Goal: Information Seeking & Learning: Learn about a topic

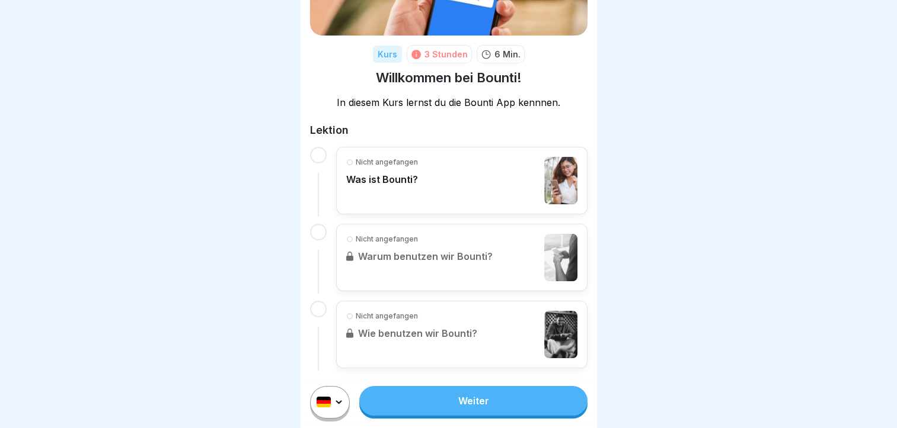
scroll to position [9, 0]
click at [420, 388] on link "Weiter" at bounding box center [473, 401] width 228 height 30
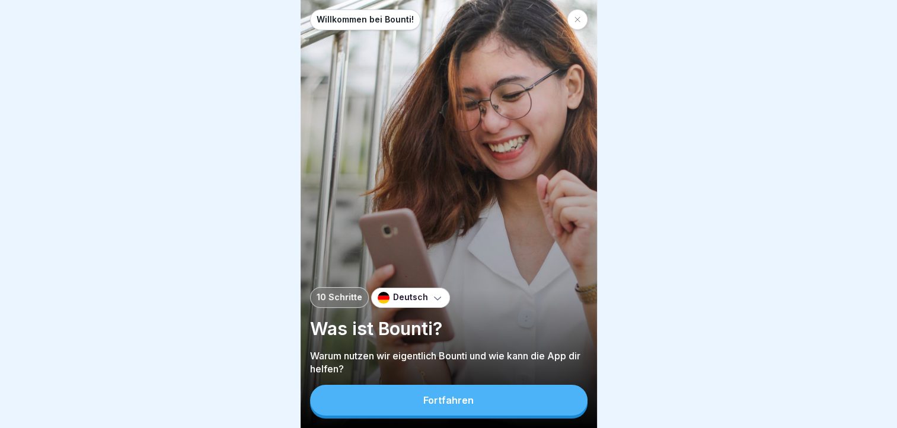
click at [409, 416] on button "Fortfahren" at bounding box center [448, 400] width 277 height 31
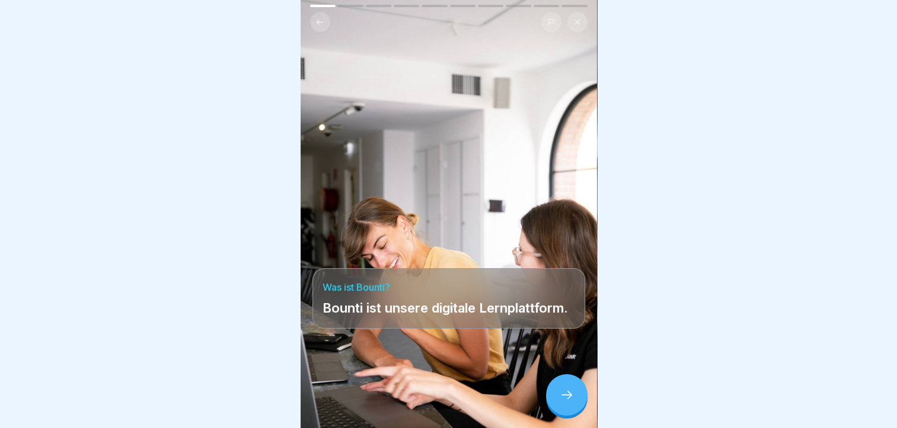
click at [570, 399] on icon at bounding box center [566, 395] width 11 height 8
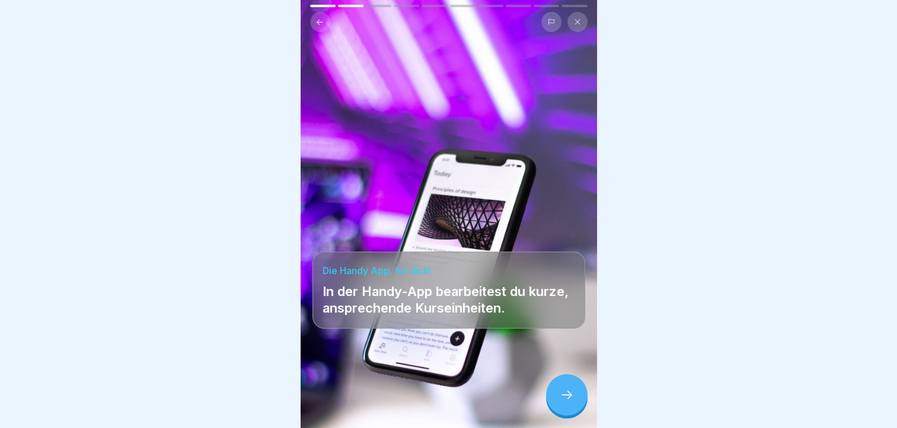
click at [570, 399] on icon at bounding box center [566, 395] width 11 height 8
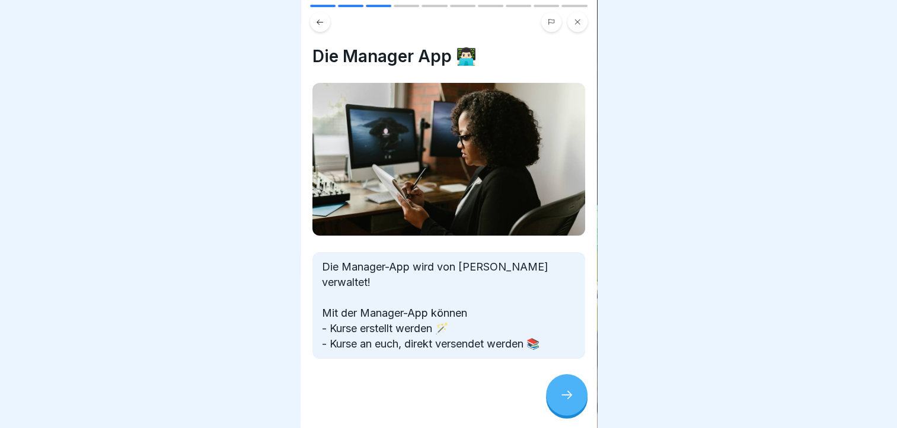
click at [557, 399] on div at bounding box center [566, 395] width 41 height 41
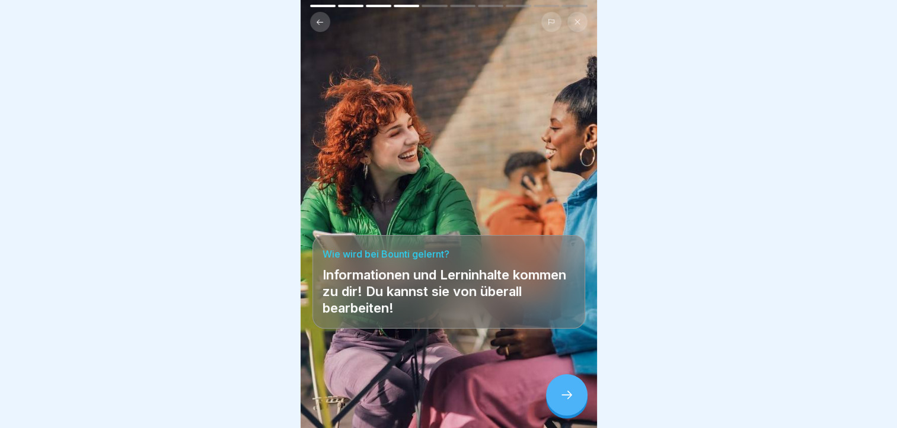
click at [557, 399] on div at bounding box center [566, 395] width 41 height 41
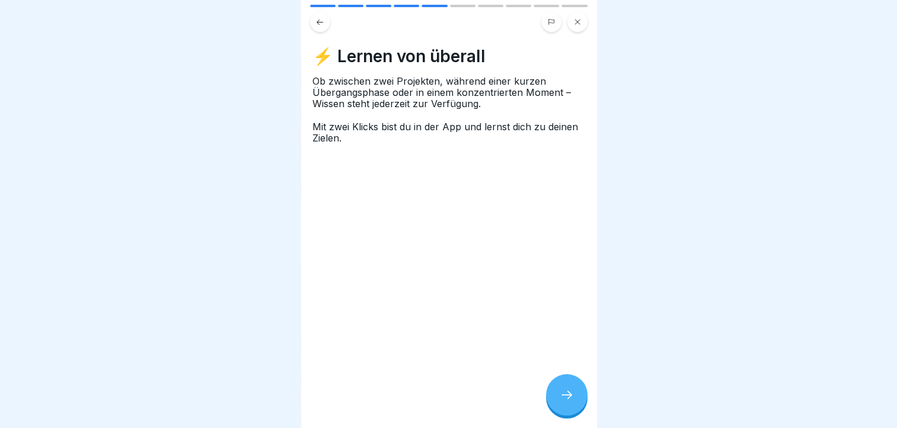
click at [557, 399] on div at bounding box center [566, 395] width 41 height 41
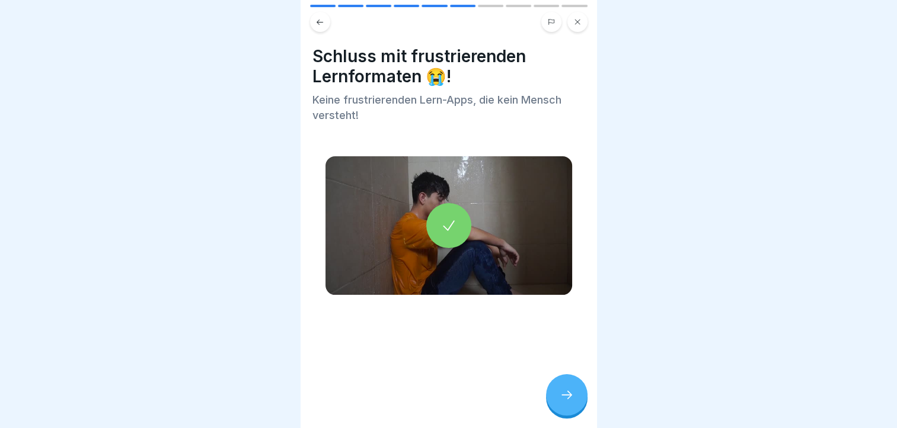
click at [557, 399] on div at bounding box center [566, 395] width 41 height 41
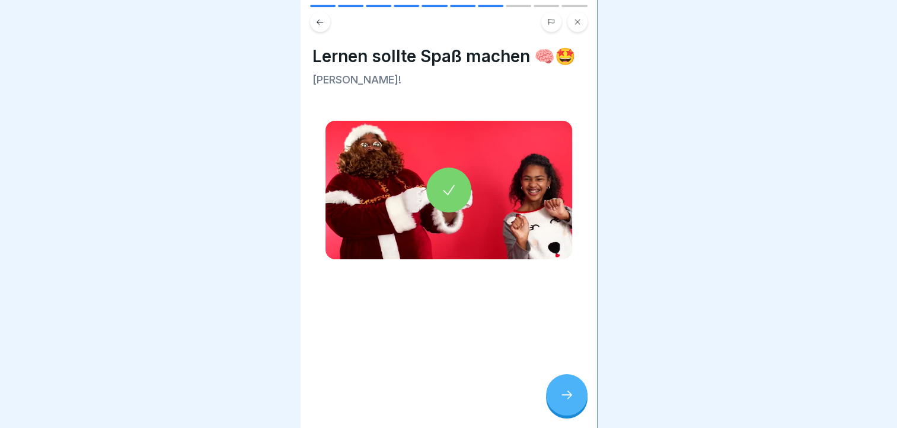
click at [557, 399] on div at bounding box center [566, 395] width 41 height 41
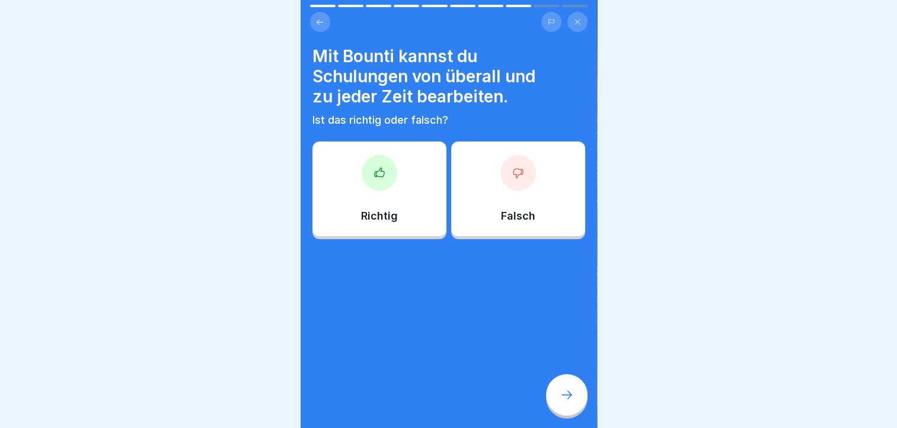
click at [557, 399] on div at bounding box center [566, 395] width 41 height 41
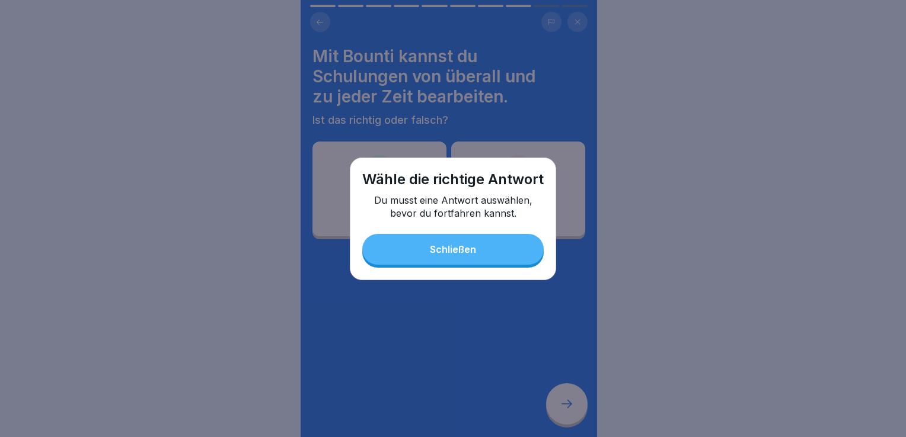
click at [470, 241] on button "Schließen" at bounding box center [452, 249] width 181 height 31
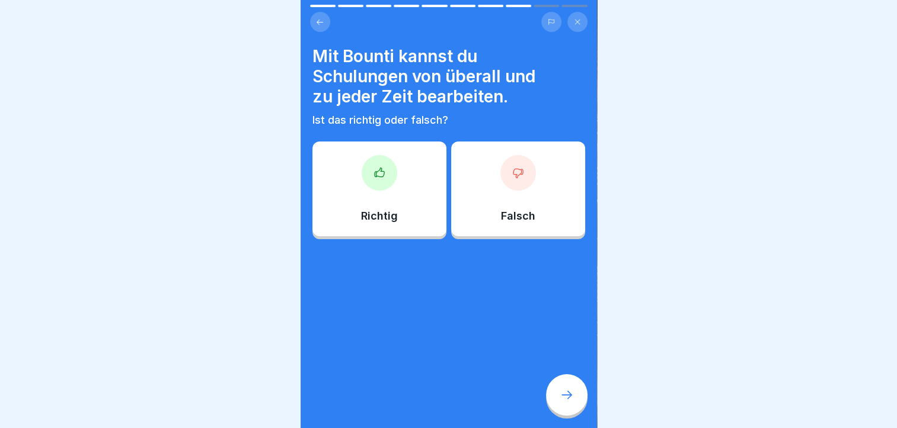
click at [372, 184] on div at bounding box center [380, 173] width 36 height 36
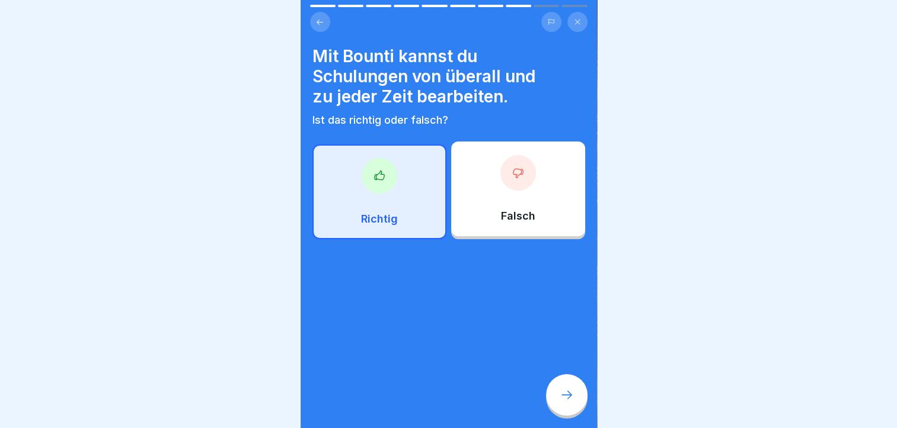
click at [562, 401] on icon at bounding box center [566, 395] width 14 height 14
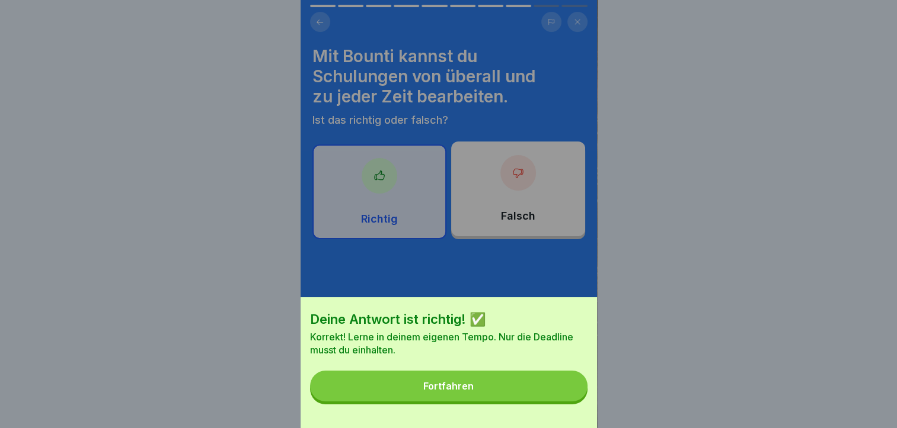
click at [474, 392] on div "Fortfahren" at bounding box center [448, 386] width 50 height 11
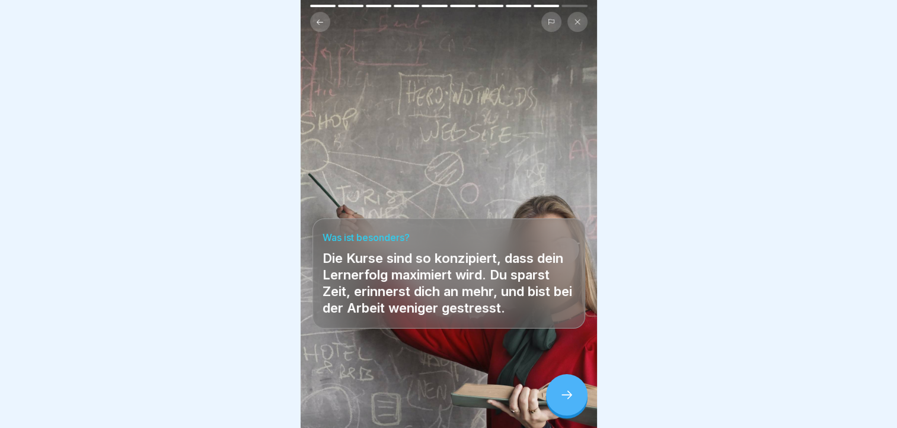
click at [562, 402] on icon at bounding box center [566, 395] width 14 height 14
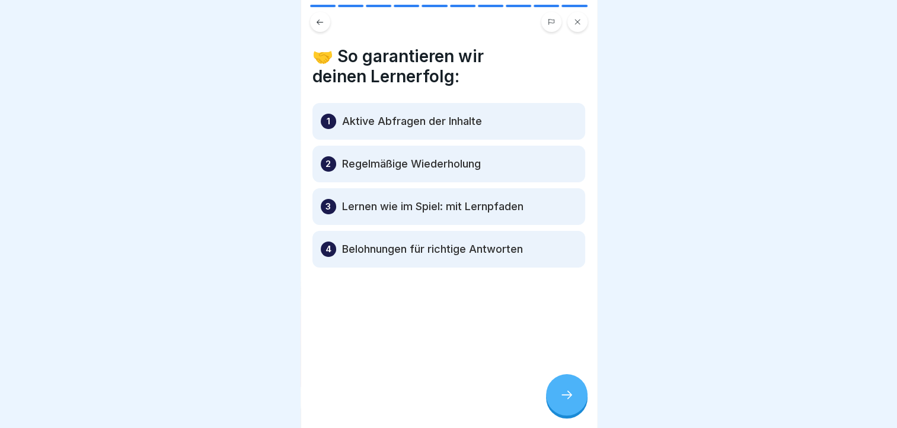
click at [565, 414] on div at bounding box center [566, 395] width 41 height 41
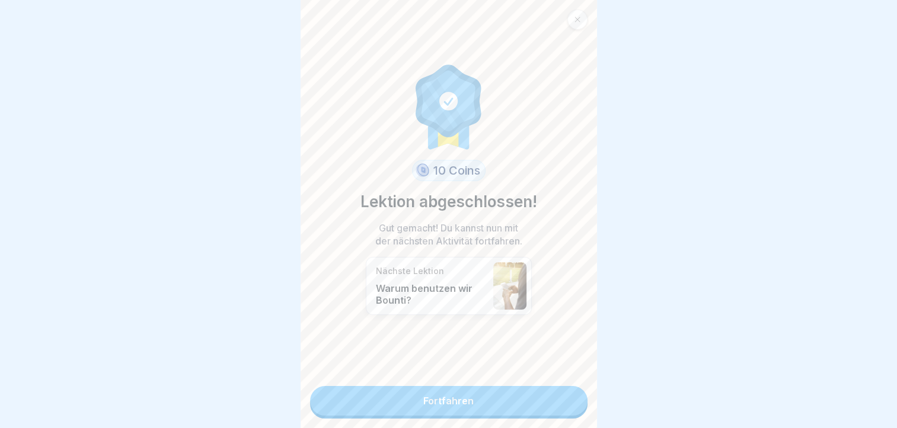
click at [494, 397] on link "Fortfahren" at bounding box center [448, 401] width 277 height 30
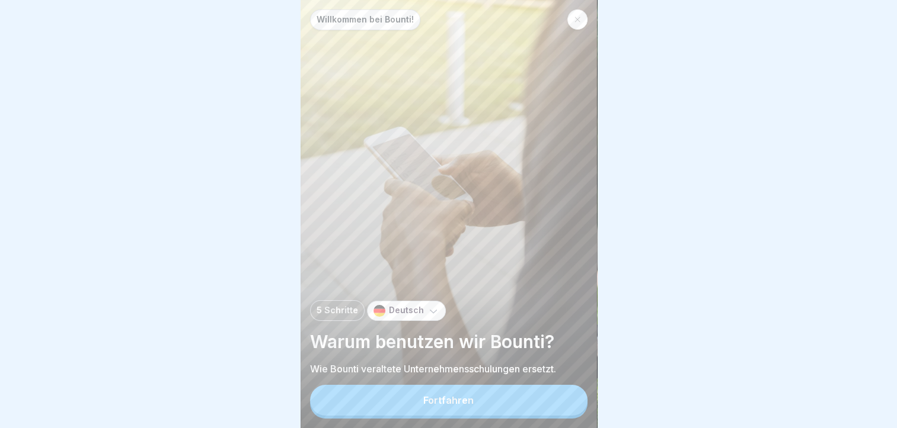
click at [494, 397] on button "Fortfahren" at bounding box center [448, 400] width 277 height 31
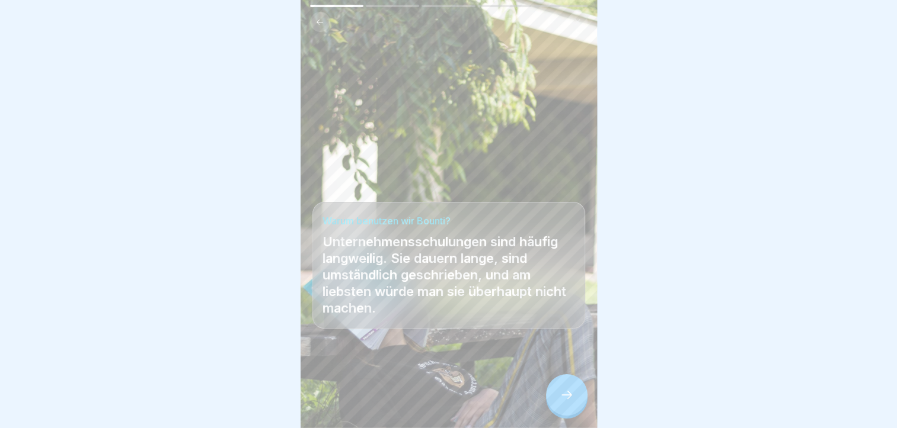
click at [562, 402] on icon at bounding box center [566, 395] width 14 height 14
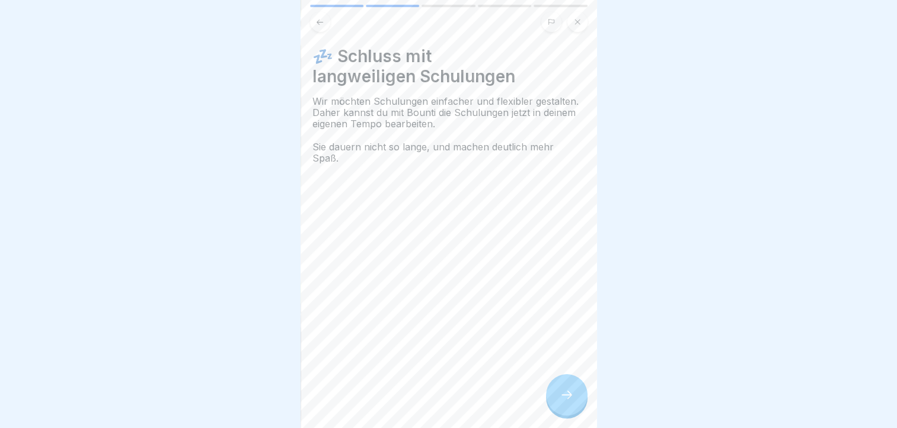
click at [562, 402] on icon at bounding box center [566, 395] width 14 height 14
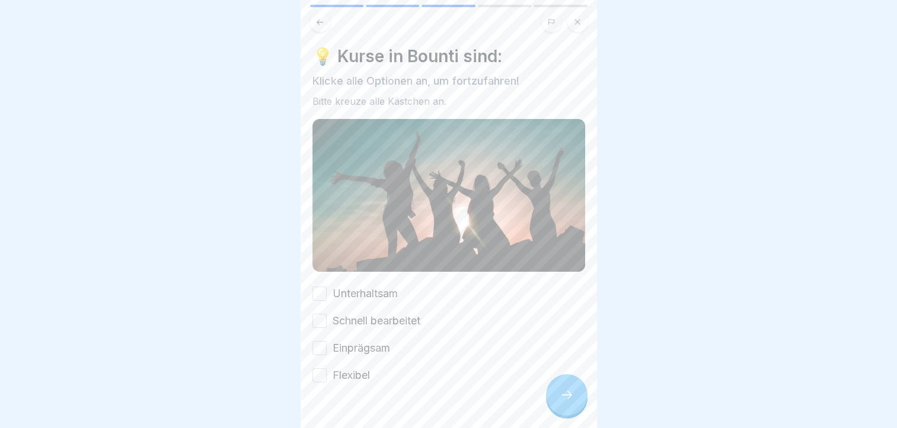
click at [562, 402] on icon at bounding box center [566, 395] width 14 height 14
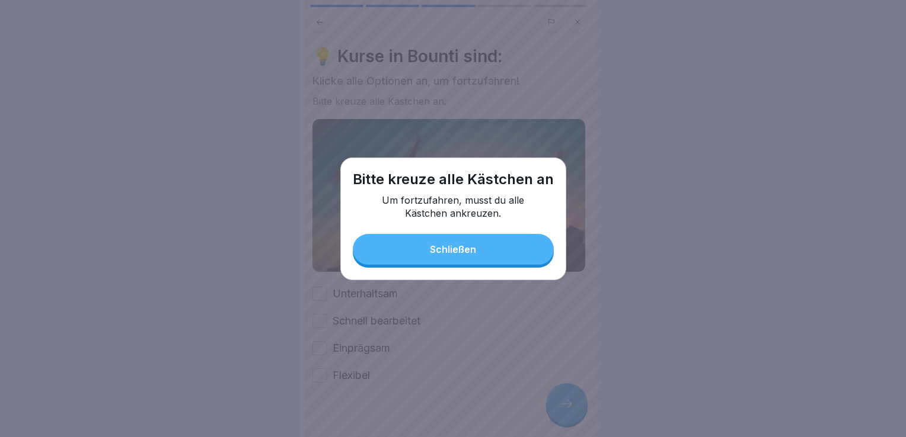
click at [465, 241] on button "Schließen" at bounding box center [453, 249] width 201 height 31
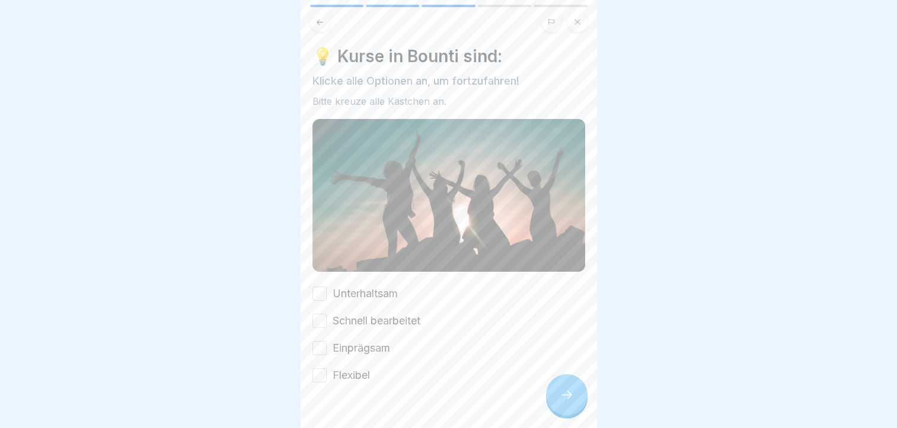
click at [322, 319] on button "Schnell bearbeitet" at bounding box center [319, 321] width 14 height 14
click at [319, 369] on button "Flexibel" at bounding box center [319, 376] width 14 height 14
click at [313, 348] on button "Einprägsam" at bounding box center [319, 348] width 14 height 14
click at [573, 402] on icon at bounding box center [566, 395] width 14 height 14
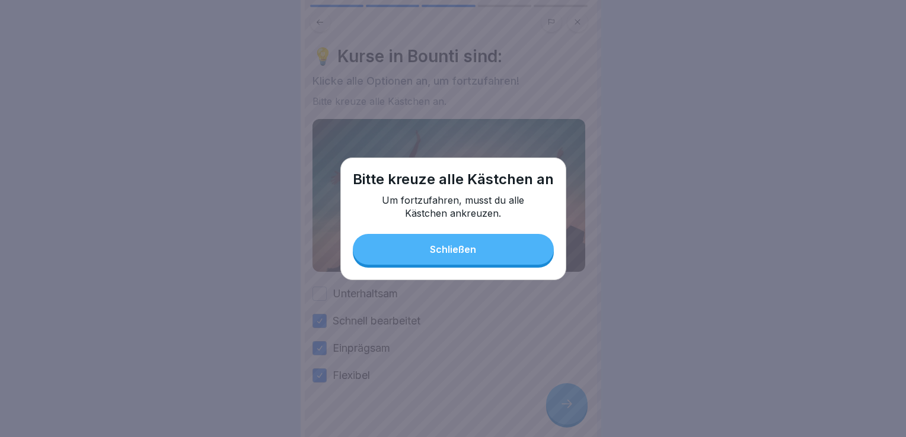
click at [502, 257] on button "Schließen" at bounding box center [453, 249] width 201 height 31
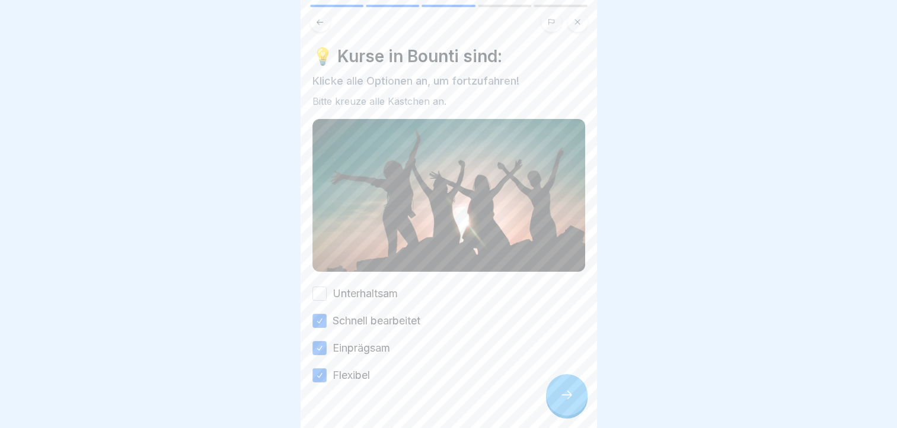
click at [321, 293] on button "Unterhaltsam" at bounding box center [319, 294] width 14 height 14
click at [555, 410] on div at bounding box center [566, 395] width 41 height 41
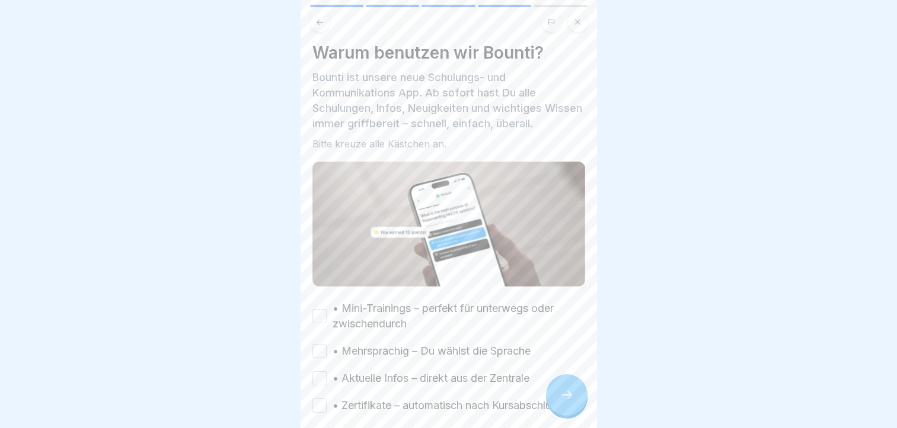
scroll to position [11, 0]
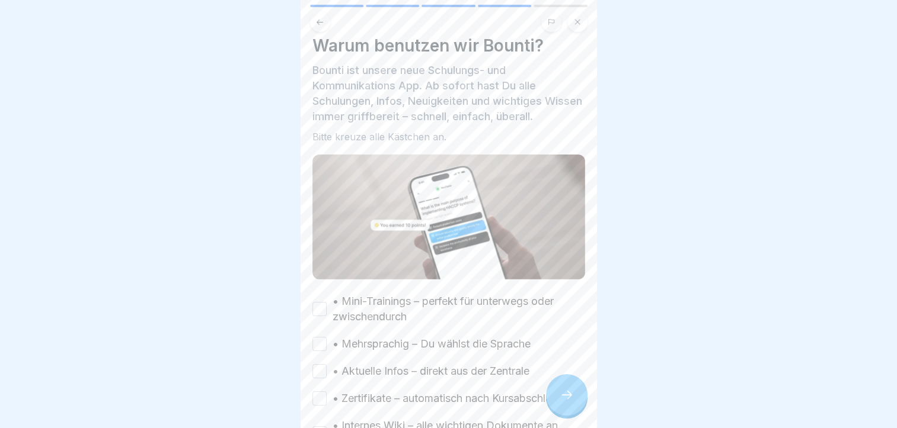
click at [322, 303] on button "• Mini-Trainings – perfekt für unterwegs oder zwischendurch" at bounding box center [319, 309] width 14 height 14
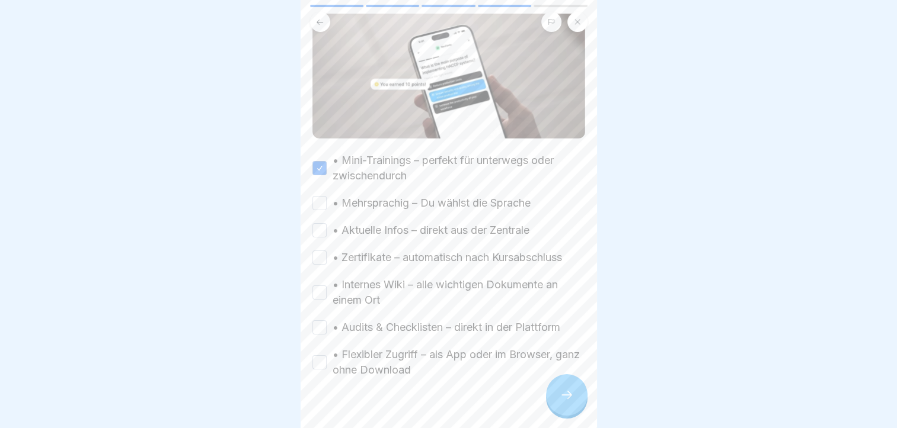
scroll to position [156, 0]
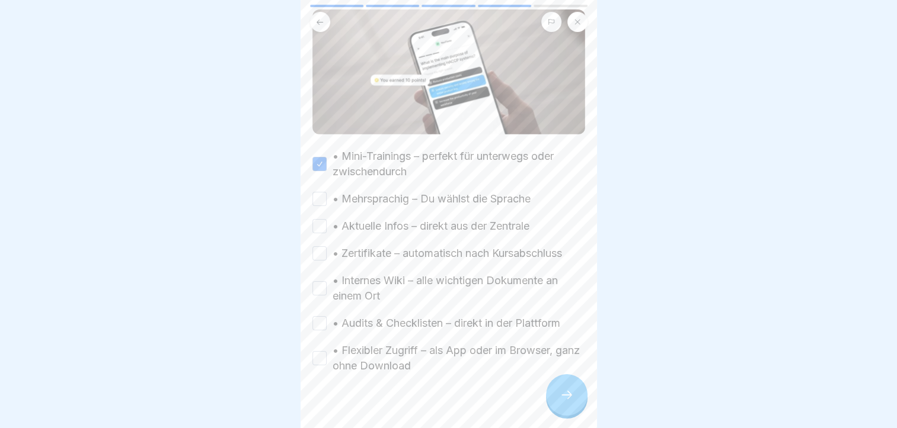
click at [321, 195] on button "• Mehrsprachig – Du wählst die Sprache" at bounding box center [319, 199] width 14 height 14
click at [321, 249] on button "• Zertifikate – automatisch nach Kursabschluss" at bounding box center [319, 254] width 14 height 14
click at [321, 282] on button "• Internes Wiki – alle wichtigen Dokumente an einem Ort" at bounding box center [319, 289] width 14 height 14
click at [322, 316] on button "• Audits & Checklisten – direkt in der Plattform" at bounding box center [319, 323] width 14 height 14
click at [323, 316] on button "• Audits & Checklisten – direkt in der Plattform" at bounding box center [319, 323] width 14 height 14
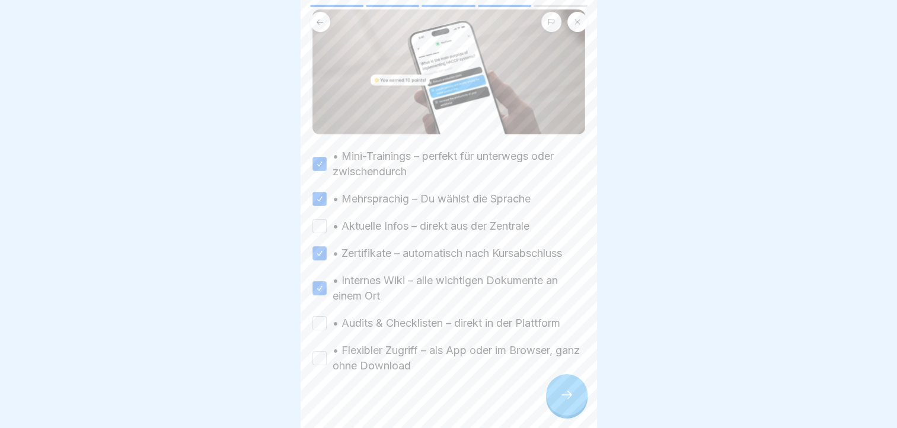
click at [322, 362] on div "• Flexibler Zugriff – als App oder im Browser, ganz ohne Download" at bounding box center [448, 358] width 273 height 31
click at [318, 354] on button "• Flexibler Zugriff – als App oder im Browser, ganz ohne Download" at bounding box center [319, 358] width 14 height 14
click at [568, 399] on icon at bounding box center [566, 395] width 14 height 14
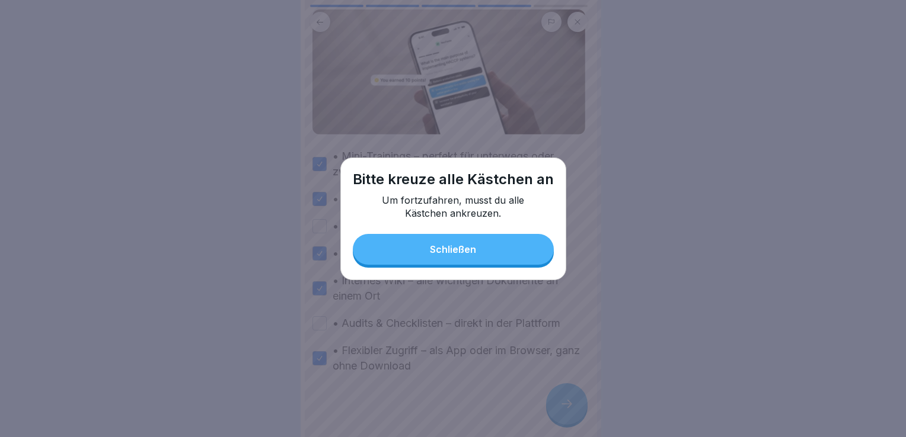
click at [450, 253] on div "Schließen" at bounding box center [453, 249] width 46 height 11
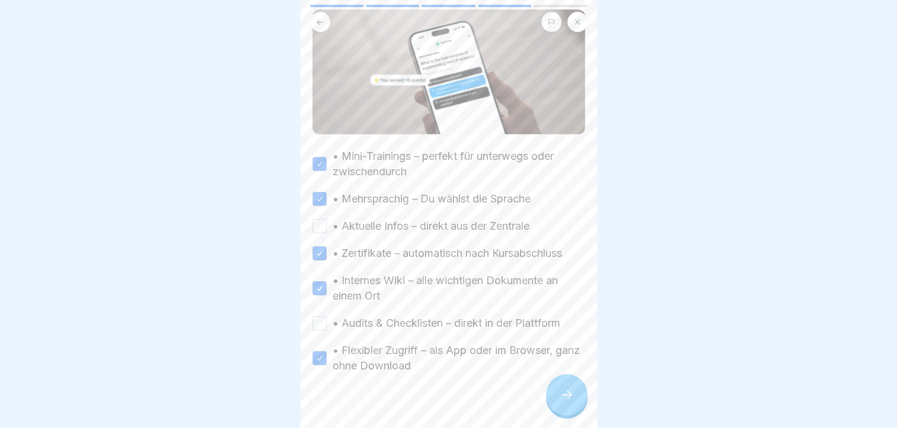
click at [318, 225] on button "• Aktuelle Infos – direkt aus der Zentrale" at bounding box center [319, 226] width 14 height 14
click at [318, 319] on button "• Audits & Checklisten – direkt in der Plattform" at bounding box center [319, 323] width 14 height 14
click at [570, 415] on div at bounding box center [566, 395] width 41 height 41
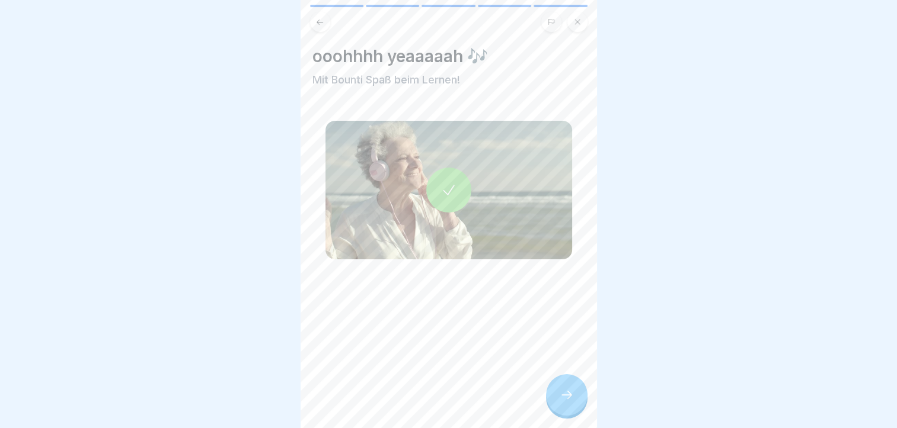
click at [570, 415] on div at bounding box center [566, 395] width 41 height 41
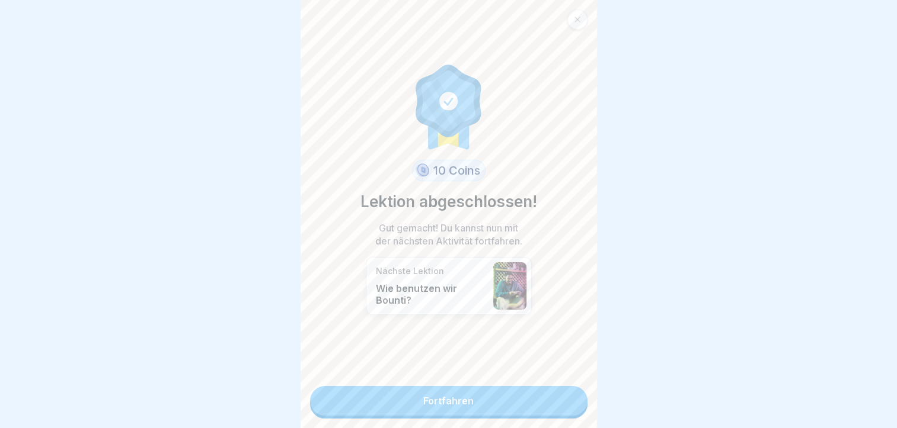
click at [506, 393] on link "Fortfahren" at bounding box center [448, 401] width 277 height 30
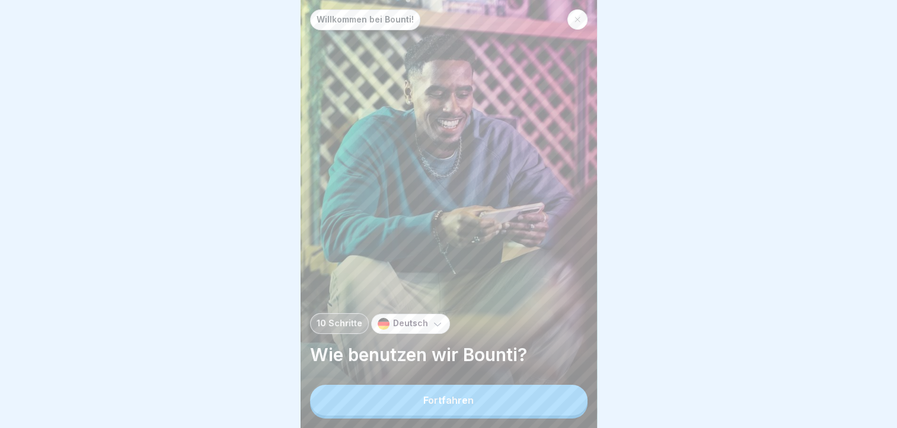
click at [506, 393] on div "Willkommen bei Bounti! 10 Schritte Deutsch Wie benutzen wir Bounti? Fortfahren" at bounding box center [448, 214] width 296 height 428
click at [465, 406] on div "Fortfahren" at bounding box center [448, 400] width 50 height 11
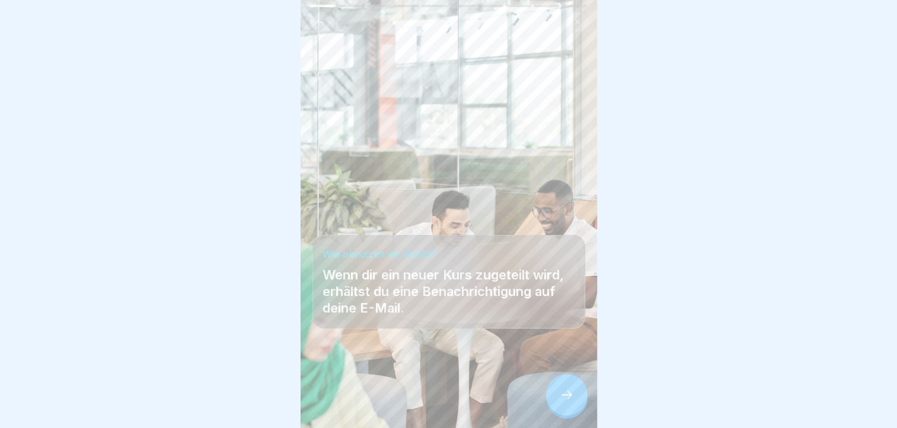
click at [565, 402] on icon at bounding box center [566, 395] width 14 height 14
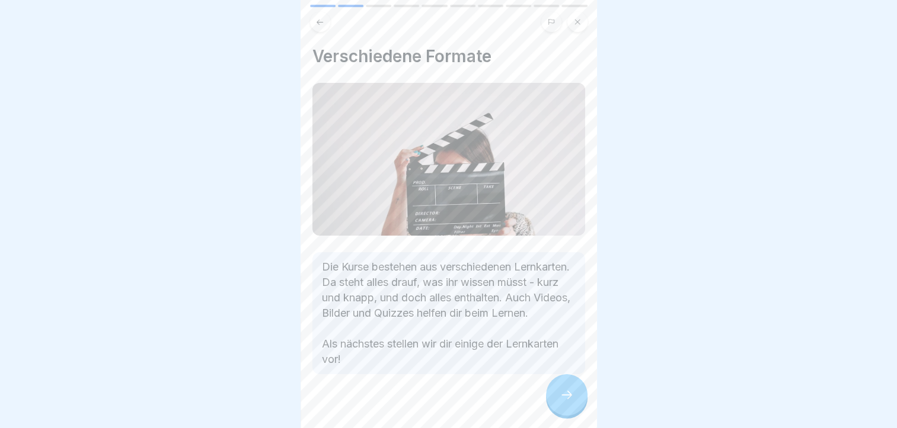
click at [565, 402] on icon at bounding box center [566, 395] width 14 height 14
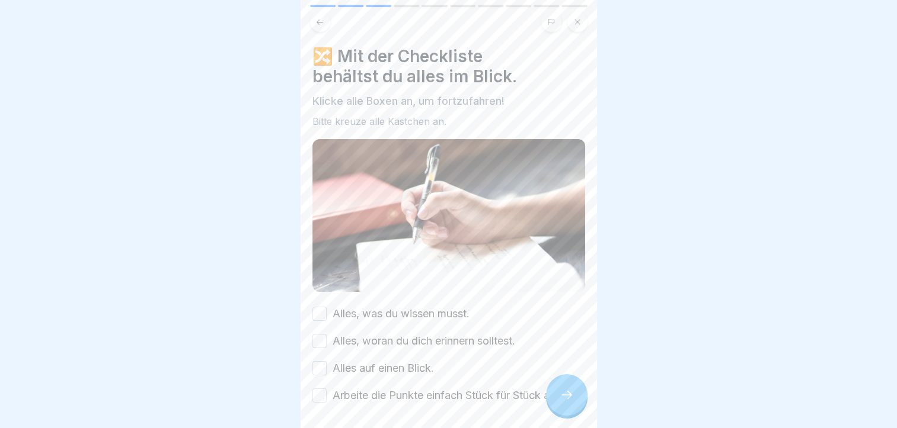
click at [565, 402] on icon at bounding box center [566, 395] width 14 height 14
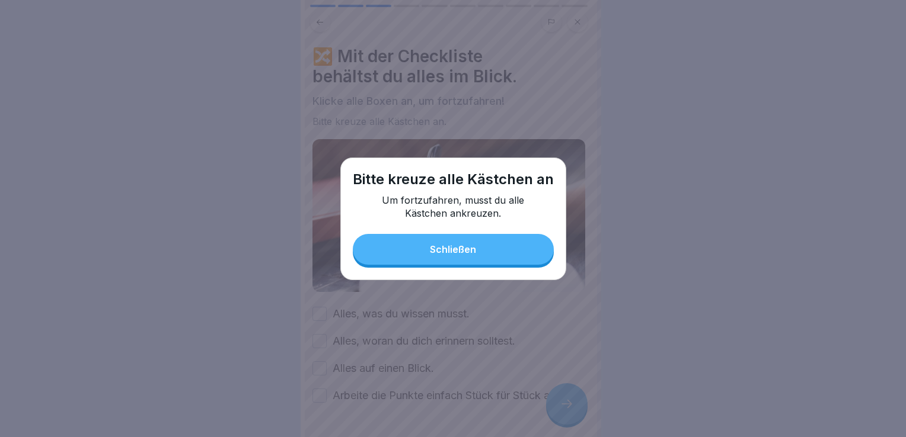
click at [488, 258] on button "Schließen" at bounding box center [453, 249] width 201 height 31
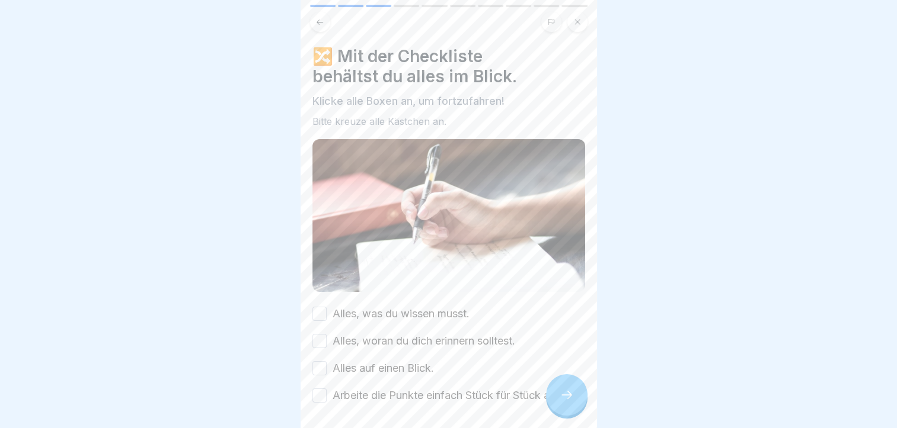
drag, startPoint x: 323, startPoint y: 311, endPoint x: 323, endPoint y: 345, distance: 33.8
click at [323, 345] on div "Alles, was du wissen musst. Alles, woran du dich erinnern solltest. Alles auf e…" at bounding box center [448, 354] width 273 height 97
click at [322, 340] on button "Alles, woran du dich erinnern solltest." at bounding box center [319, 341] width 14 height 14
click at [320, 311] on button "Alles, was du wissen musst." at bounding box center [319, 314] width 14 height 14
click at [317, 362] on button "Alles auf einen Blick." at bounding box center [319, 369] width 14 height 14
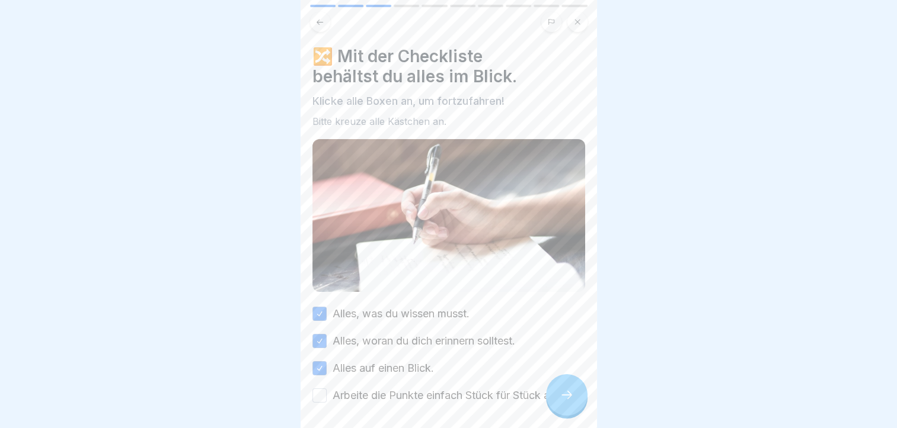
click at [318, 391] on button "Arbeite die Punkte einfach Stück für Stück ab!" at bounding box center [319, 396] width 14 height 14
click at [569, 414] on div at bounding box center [566, 395] width 41 height 41
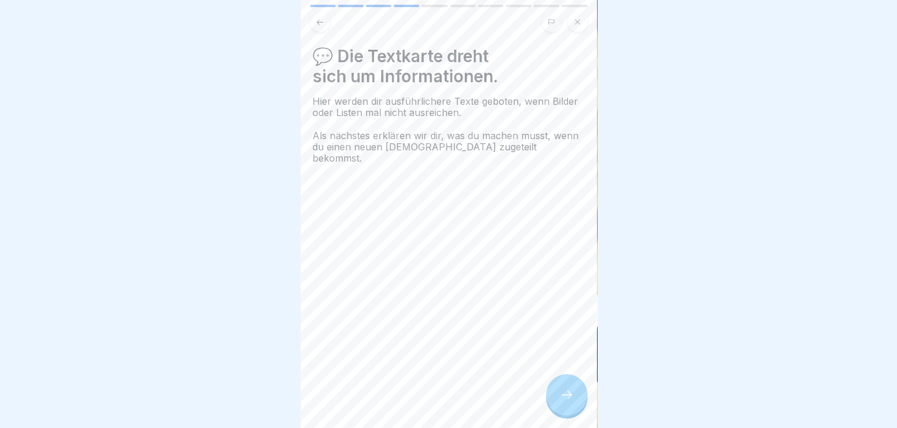
click at [569, 414] on div at bounding box center [566, 395] width 41 height 41
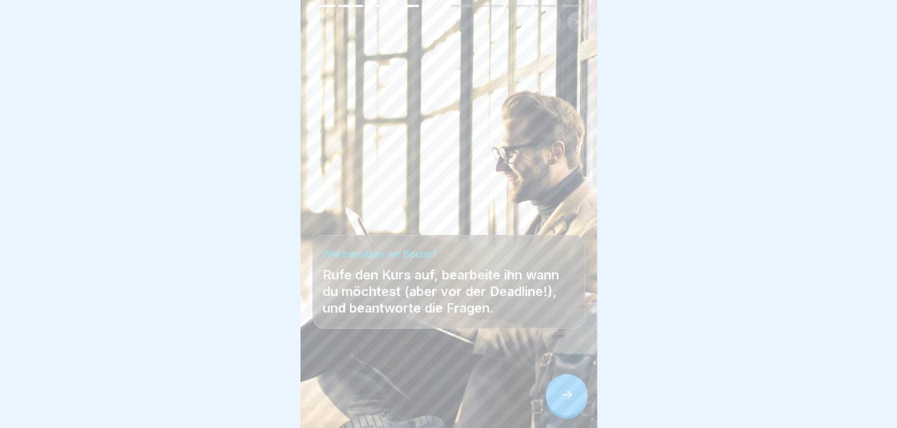
click at [569, 414] on div at bounding box center [566, 395] width 41 height 41
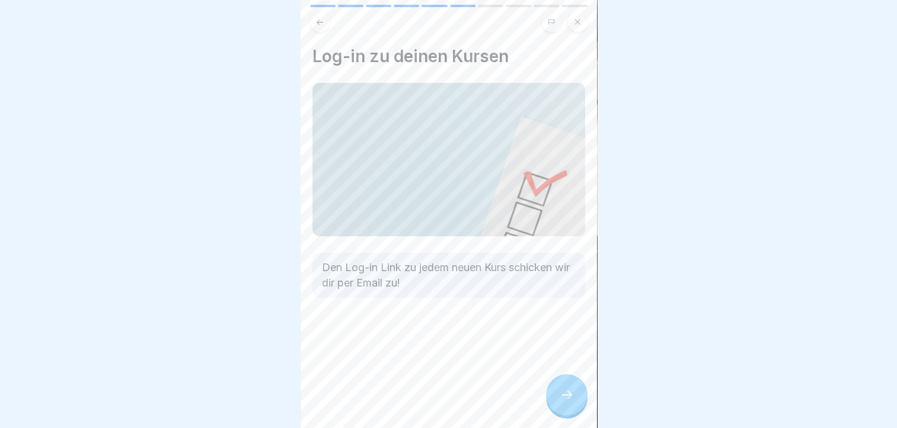
click at [569, 414] on div at bounding box center [566, 395] width 41 height 41
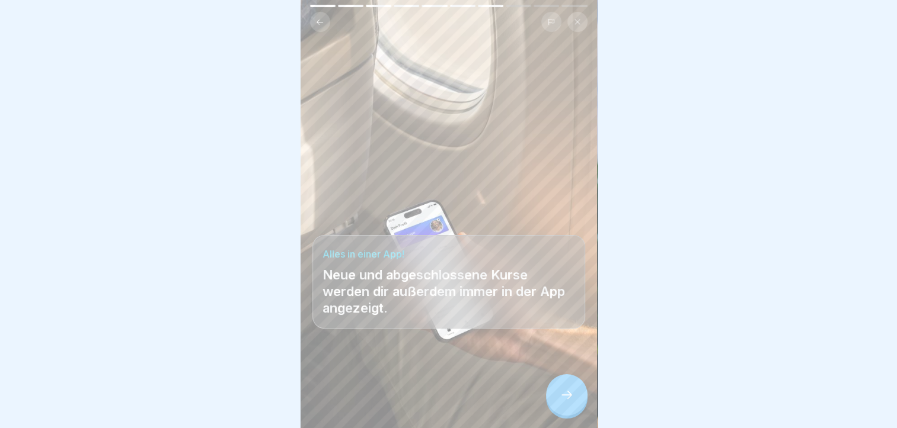
click at [569, 414] on div at bounding box center [566, 395] width 41 height 41
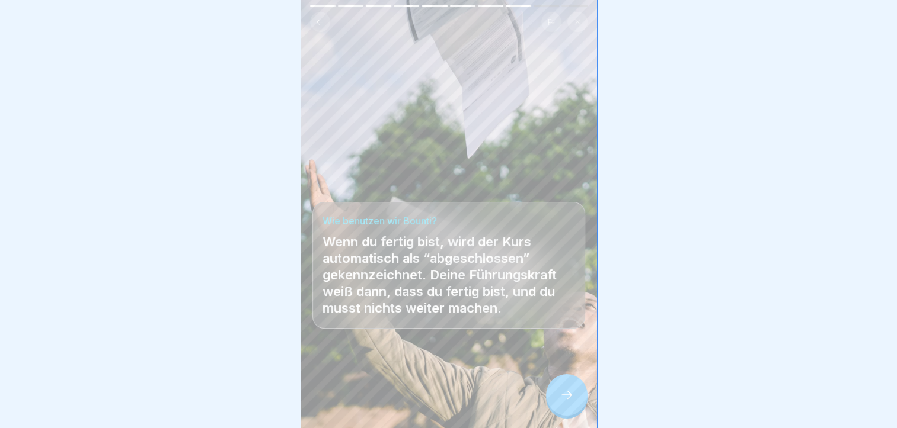
click at [569, 414] on div at bounding box center [566, 395] width 41 height 41
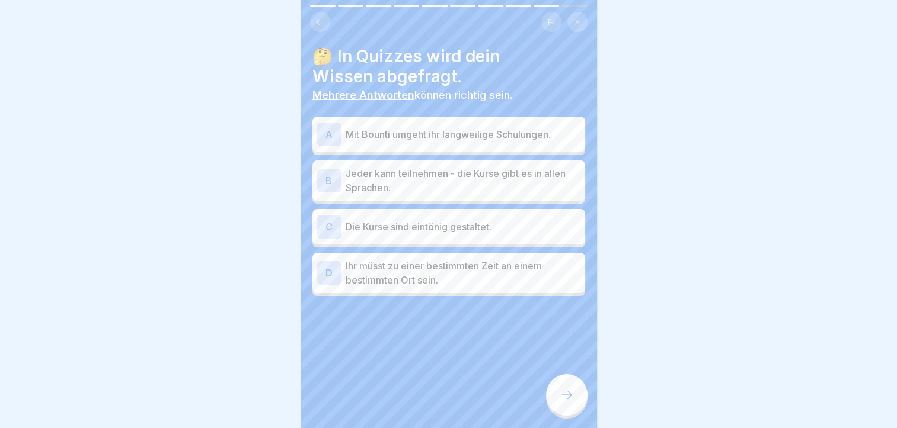
click at [456, 142] on div "A Mit Bounti umgeht ihr langweilige Schulungen." at bounding box center [448, 135] width 263 height 24
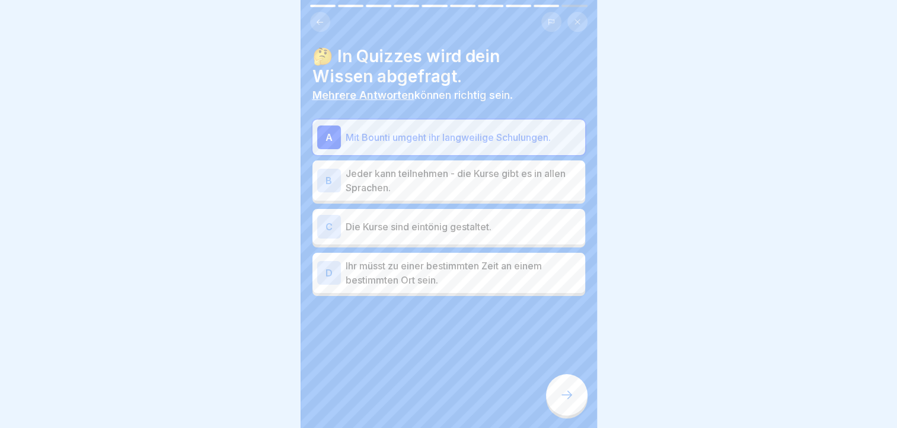
click at [449, 195] on div "B Jeder kann teilnehmen - die Kurse gibt es in allen Sprachen." at bounding box center [448, 181] width 273 height 40
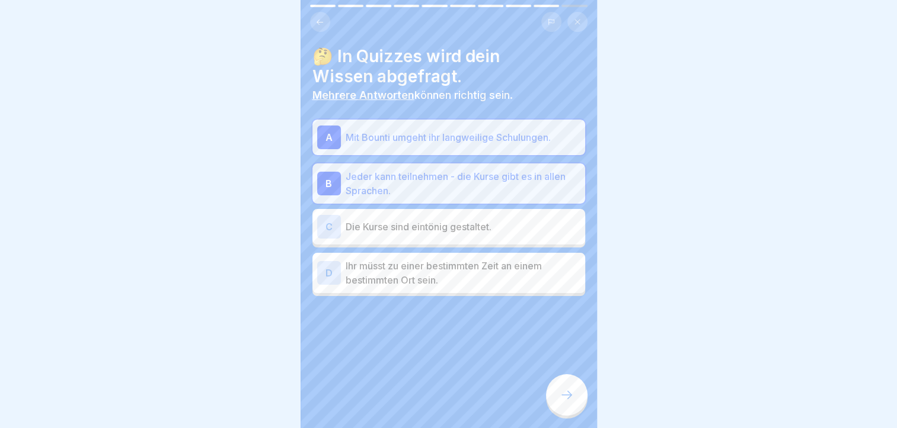
click at [431, 258] on div "D Ihr müsst zu einer bestimmten Zeit an einem bestimmten Ort sein." at bounding box center [448, 273] width 273 height 40
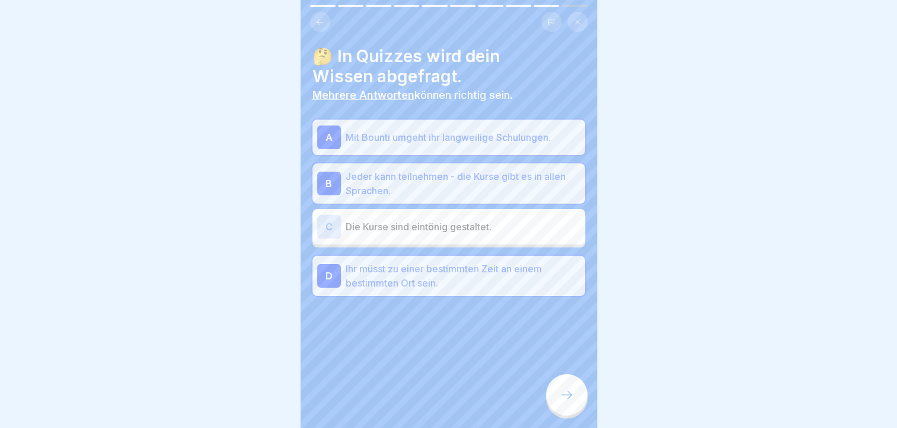
click at [415, 273] on p "Ihr müsst zu einer bestimmten Zeit an einem bestimmten Ort sein." at bounding box center [463, 276] width 235 height 28
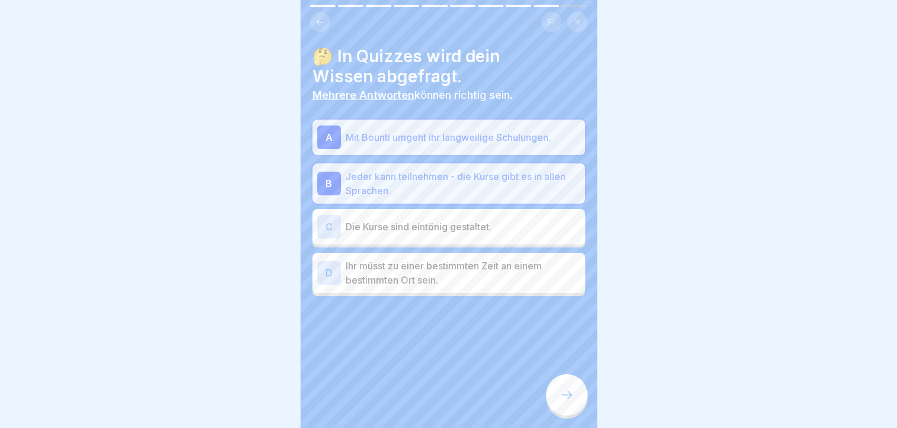
click at [568, 398] on div at bounding box center [566, 395] width 41 height 41
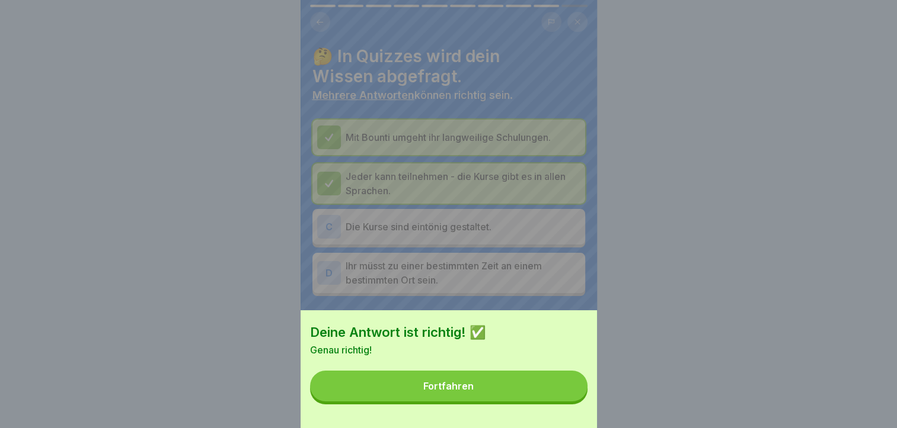
click at [484, 391] on button "Fortfahren" at bounding box center [448, 386] width 277 height 31
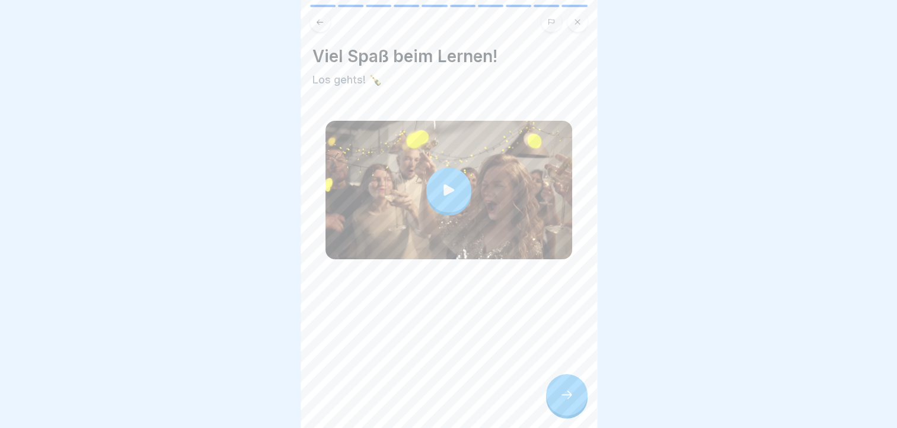
click at [562, 402] on icon at bounding box center [566, 395] width 14 height 14
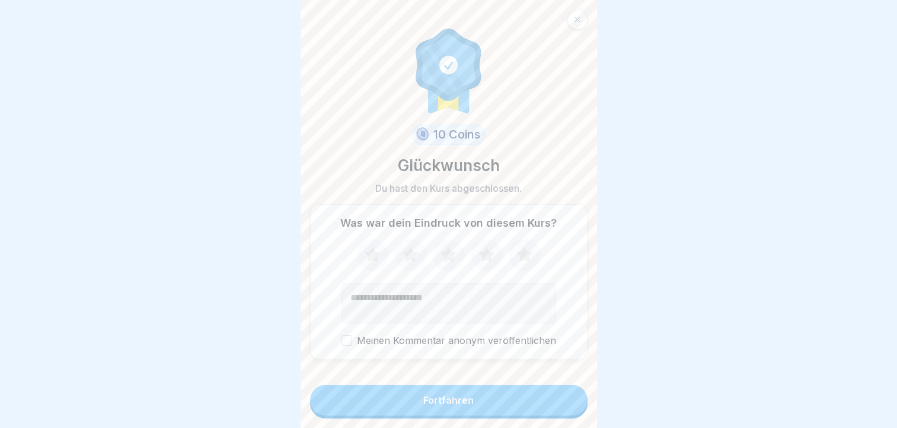
click at [498, 404] on button "Fortfahren" at bounding box center [448, 400] width 277 height 31
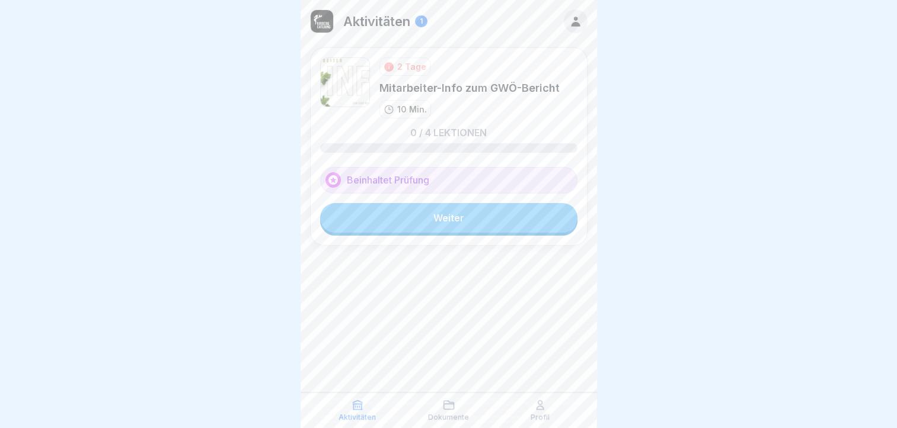
click at [455, 220] on link "Weiter" at bounding box center [448, 218] width 257 height 30
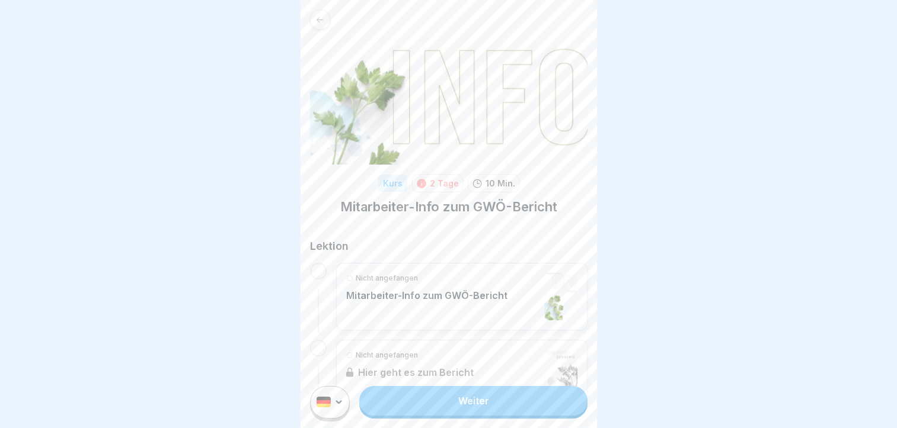
click at [315, 263] on div at bounding box center [318, 271] width 17 height 17
click at [396, 277] on div "Nicht angefangen Mitarbeiter-Info zum GWÖ-Bericht" at bounding box center [426, 296] width 161 height 47
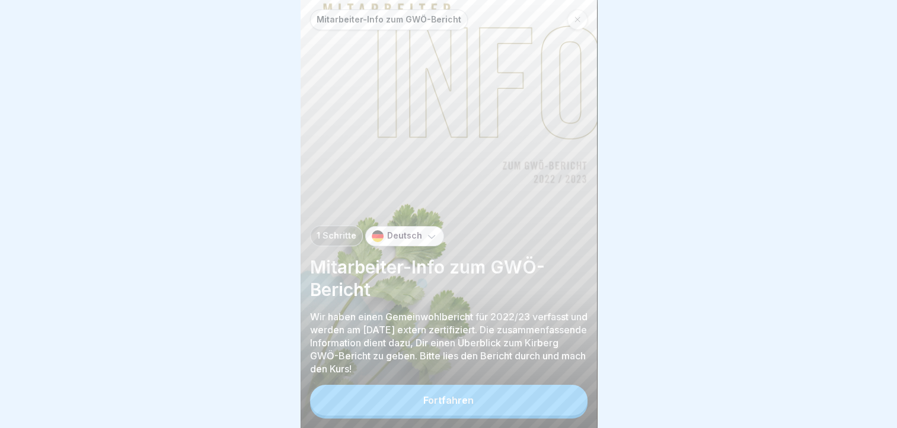
scroll to position [9, 0]
click at [400, 413] on button "Fortfahren" at bounding box center [448, 400] width 277 height 31
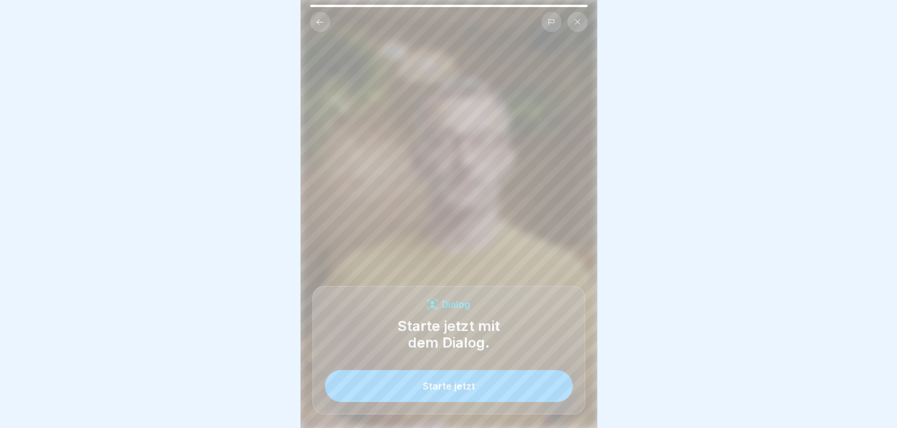
click at [449, 377] on button "Starte jetzt" at bounding box center [449, 386] width 248 height 32
